Goal: Task Accomplishment & Management: Complete application form

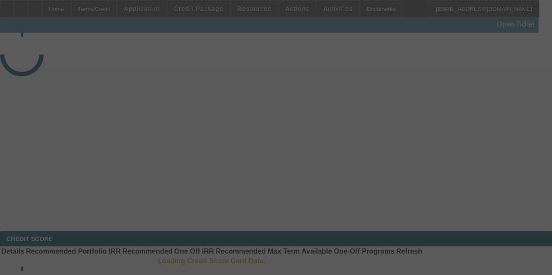
select select "3"
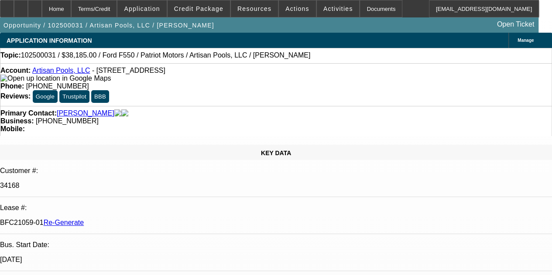
select select "0"
select select "3"
select select "0.1"
select select "4"
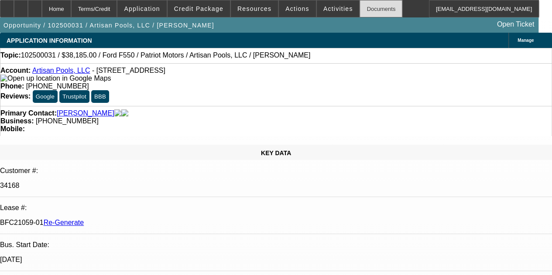
click at [363, 7] on div "Documents" at bounding box center [381, 8] width 43 height 17
click at [35, 6] on icon at bounding box center [35, 6] width 0 height 0
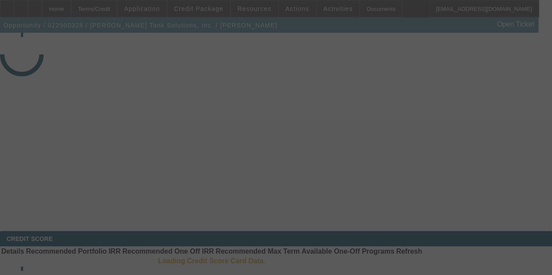
select select "4"
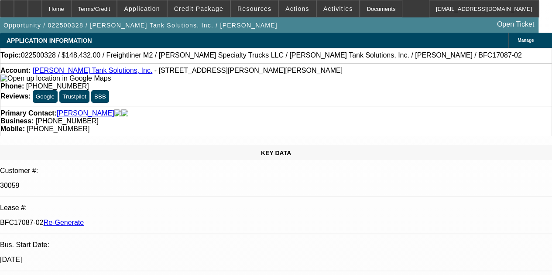
select select "0"
select select "2"
select select "0"
select select "6"
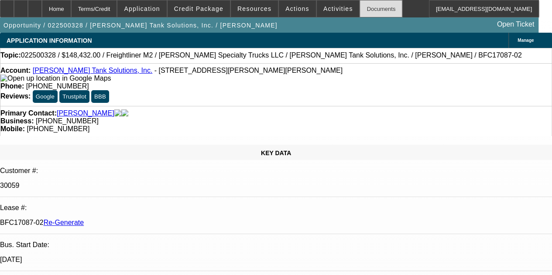
click at [364, 8] on div "Documents" at bounding box center [381, 8] width 43 height 17
click at [42, 12] on div at bounding box center [35, 8] width 14 height 17
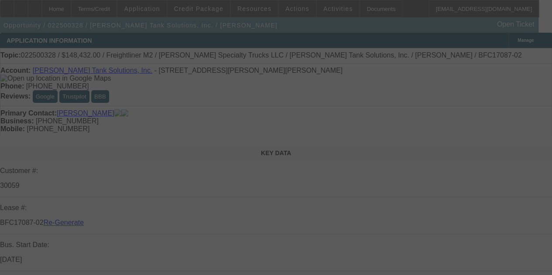
select select "4"
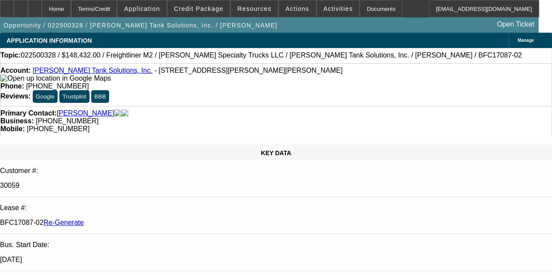
select select "0"
select select "2"
select select "0"
select select "6"
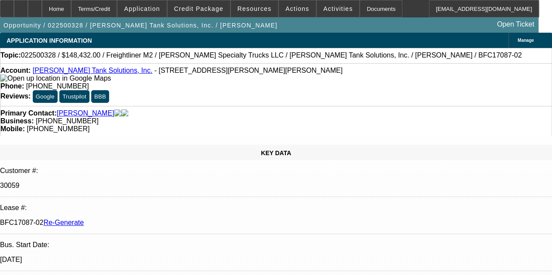
click at [267, 31] on div "Opportunity / 022500328 / Coleman Tank Solutions, Inc. / Coleman, Eric Open Tic…" at bounding box center [269, 24] width 539 height 15
drag, startPoint x: 313, startPoint y: 205, endPoint x: 279, endPoint y: 146, distance: 67.6
click at [42, 9] on div at bounding box center [35, 8] width 14 height 17
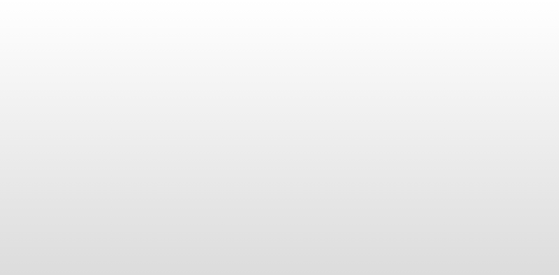
click at [527, 64] on body at bounding box center [279, 137] width 559 height 275
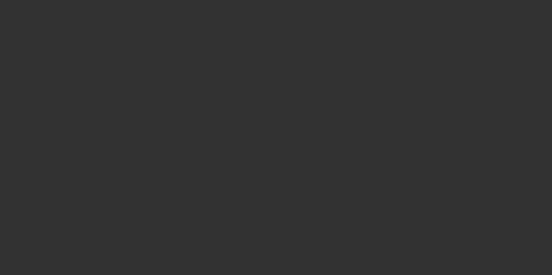
drag, startPoint x: 539, startPoint y: 56, endPoint x: 558, endPoint y: 54, distance: 19.4
click at [552, 54] on html "Home Terms/Credit Application Credit Package Resources Actions Activities Docum…" at bounding box center [276, 137] width 552 height 275
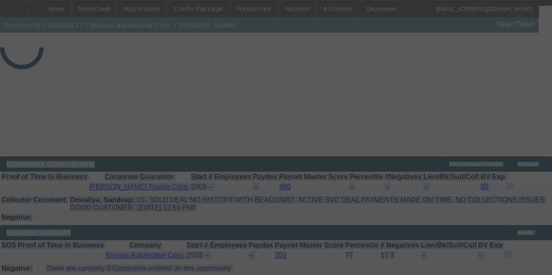
select select "3"
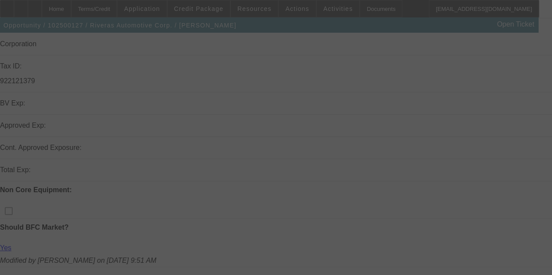
scroll to position [328, 0]
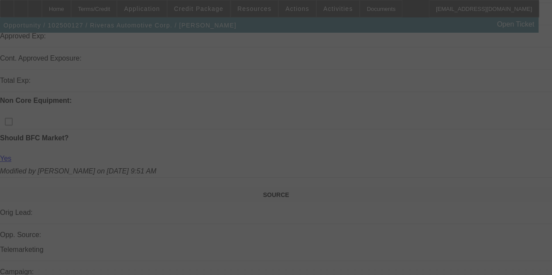
click at [332, 100] on div at bounding box center [276, 137] width 552 height 275
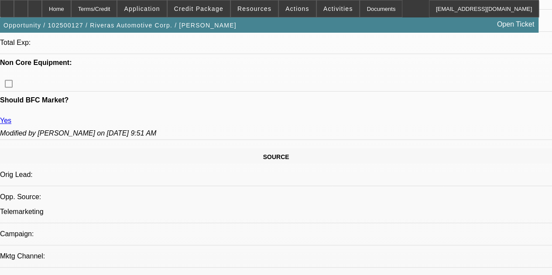
select select "0"
select select "2"
select select "0"
select select "6"
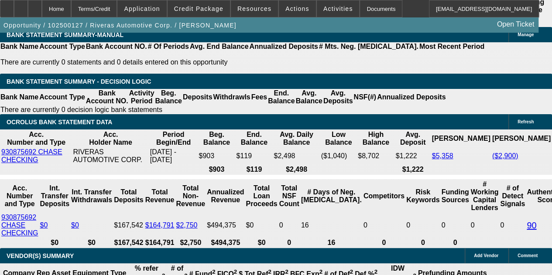
scroll to position [1564, 0]
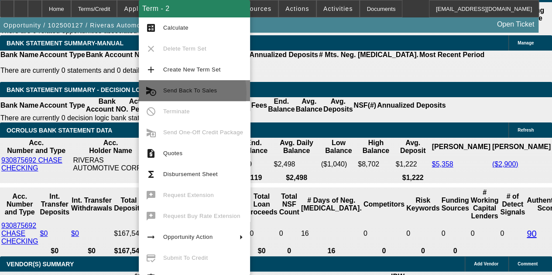
click at [173, 93] on span "Send Back To Sales" at bounding box center [190, 90] width 54 height 7
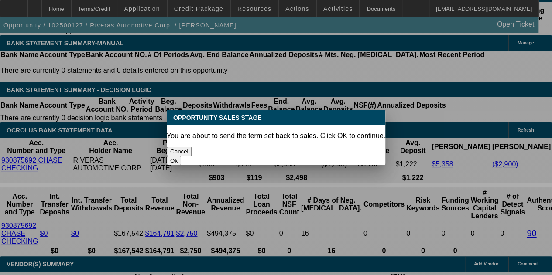
click at [181, 156] on button "Ok" at bounding box center [174, 160] width 14 height 9
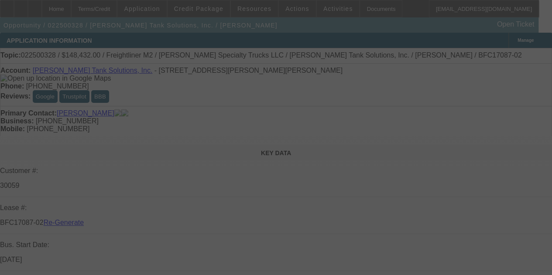
select select "4"
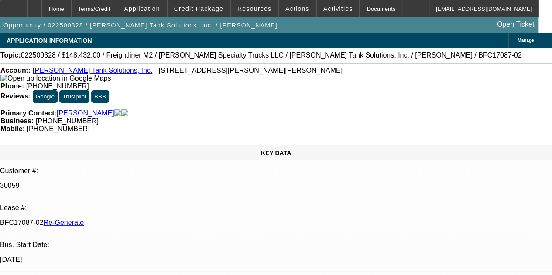
select select "0"
select select "2"
select select "0"
select select "6"
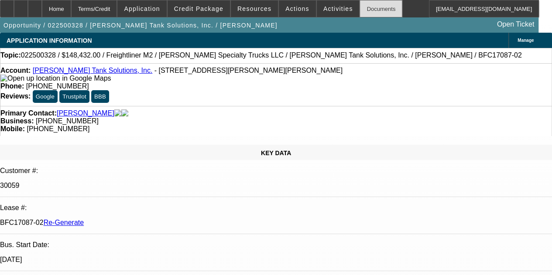
click at [360, 5] on div "Documents" at bounding box center [381, 8] width 43 height 17
click at [35, 6] on icon at bounding box center [35, 6] width 0 height 0
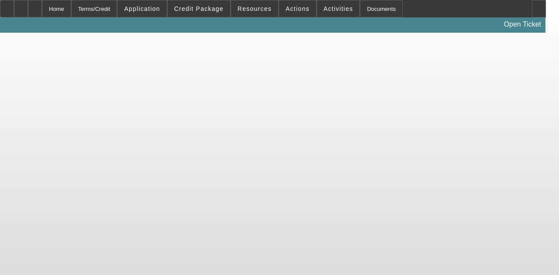
click at [409, 136] on body "Home Terms/Credit Application Credit Package Resources Actions Activities Docum…" at bounding box center [279, 137] width 559 height 275
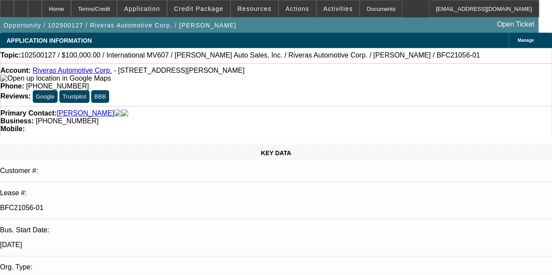
select select "0"
select select "6"
select select "0"
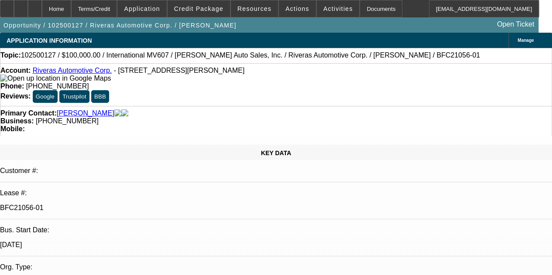
select select "0"
select select "6"
select select "0"
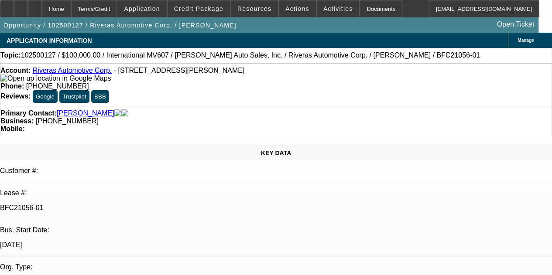
select select "2"
select select "0"
select select "6"
select select "0"
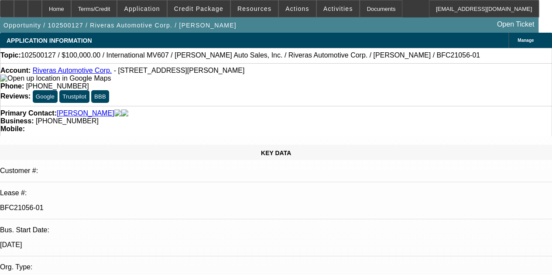
select select "2"
select select "0"
select select "6"
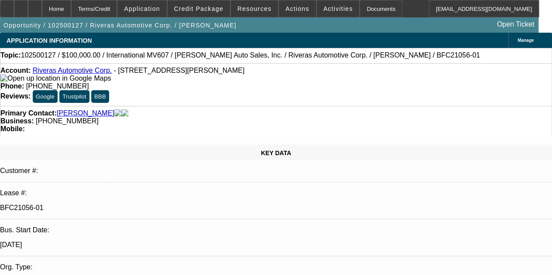
scroll to position [70, 0]
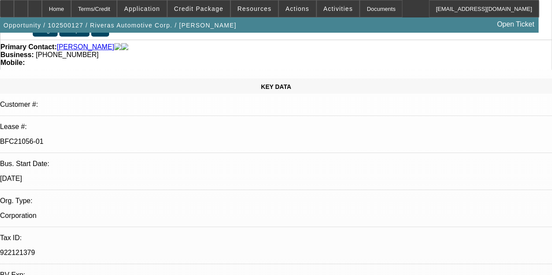
scroll to position [70, 0]
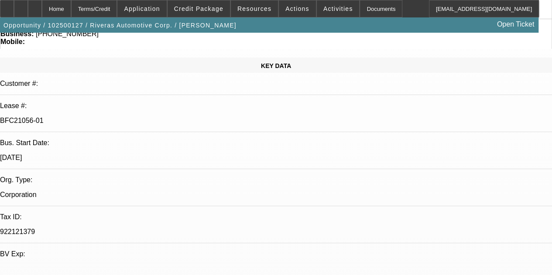
scroll to position [105, 0]
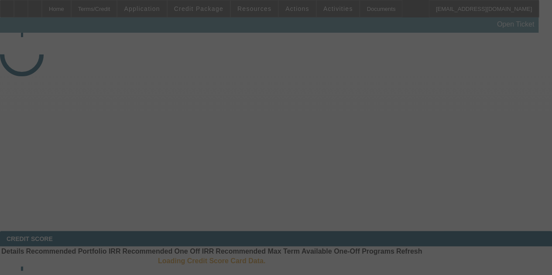
select select "4"
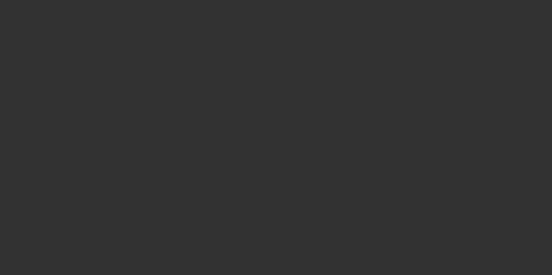
click at [397, 24] on div at bounding box center [276, 137] width 552 height 275
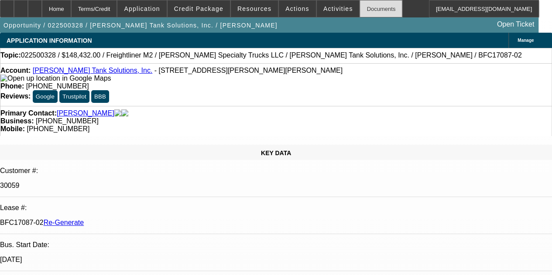
select select "0"
select select "2"
select select "0"
select select "6"
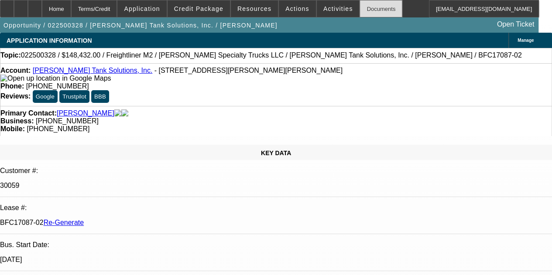
click at [360, 8] on div "Documents" at bounding box center [381, 8] width 43 height 17
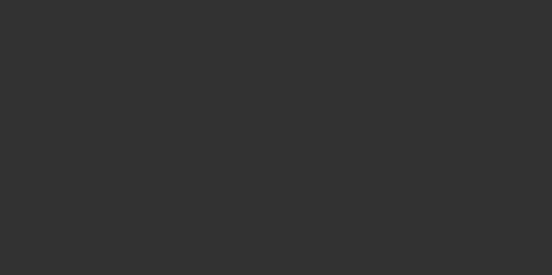
select select "4"
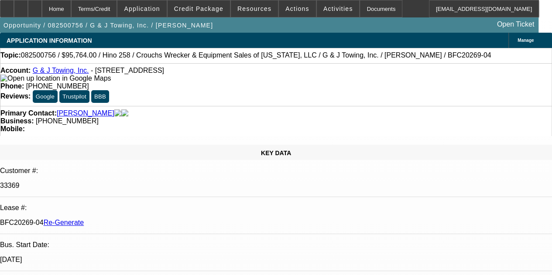
select select "0"
select select "6"
